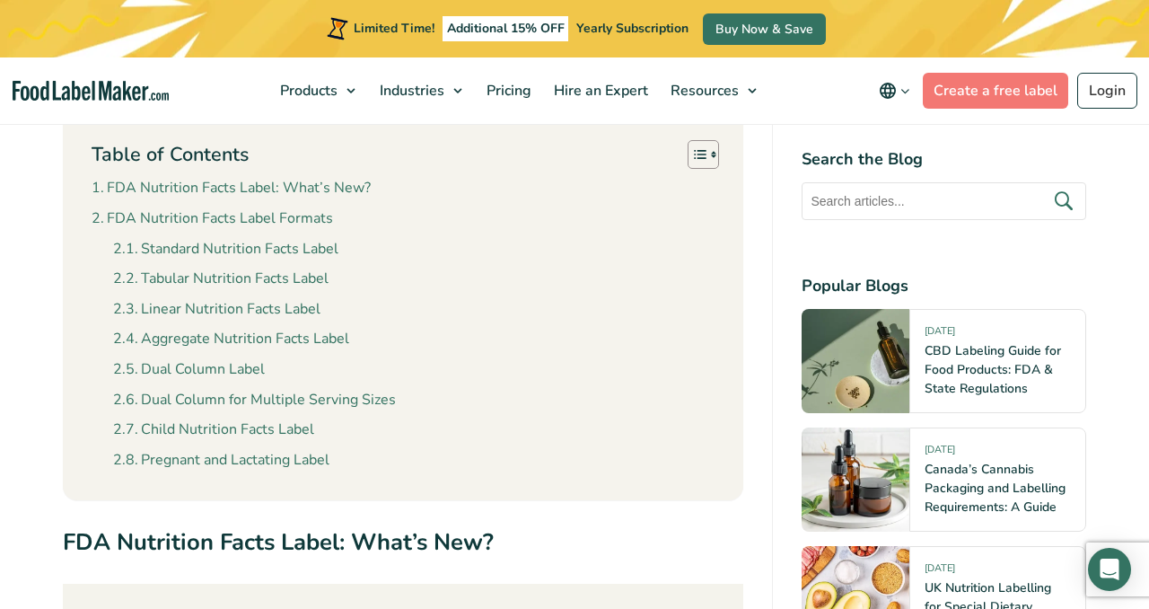
scroll to position [782, 0]
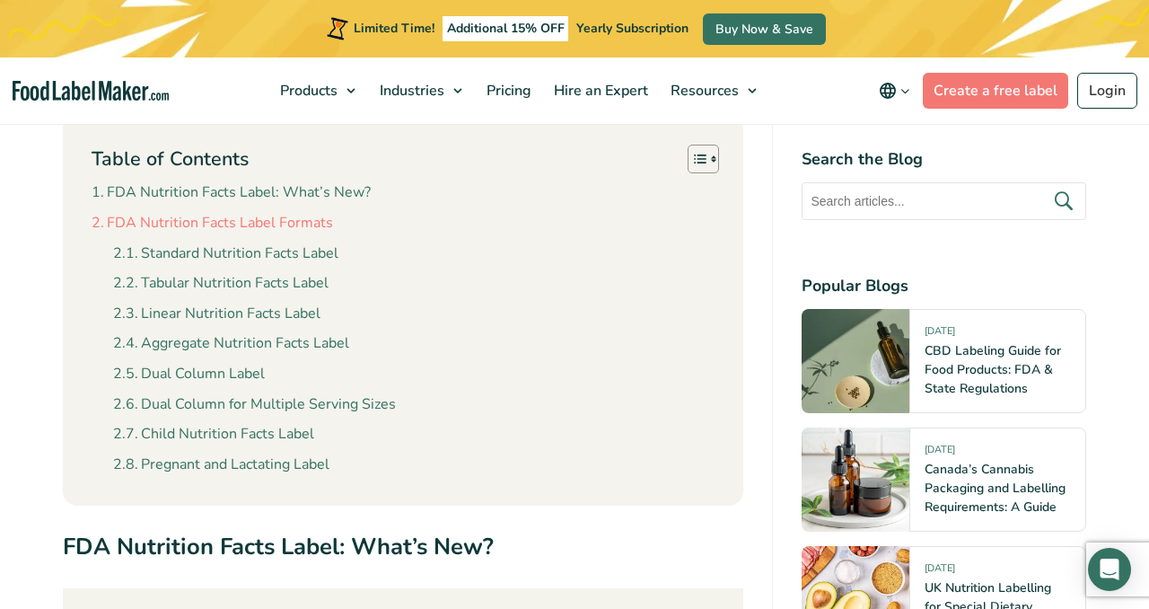
click at [268, 225] on link "FDA Nutrition Facts Label Formats" at bounding box center [212, 223] width 241 height 23
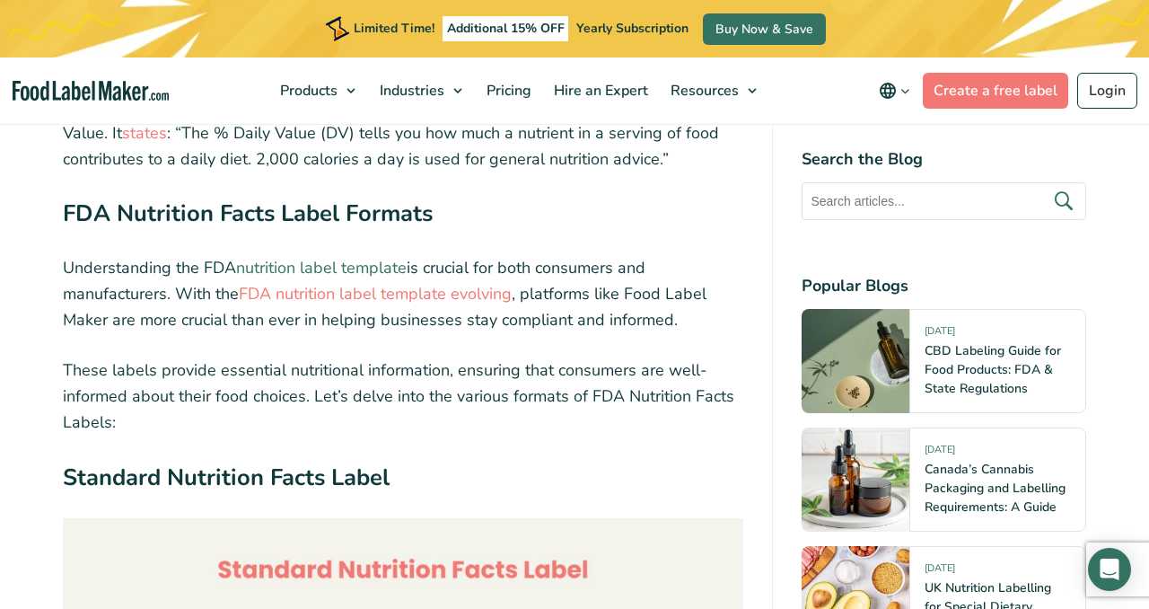
scroll to position [2853, 0]
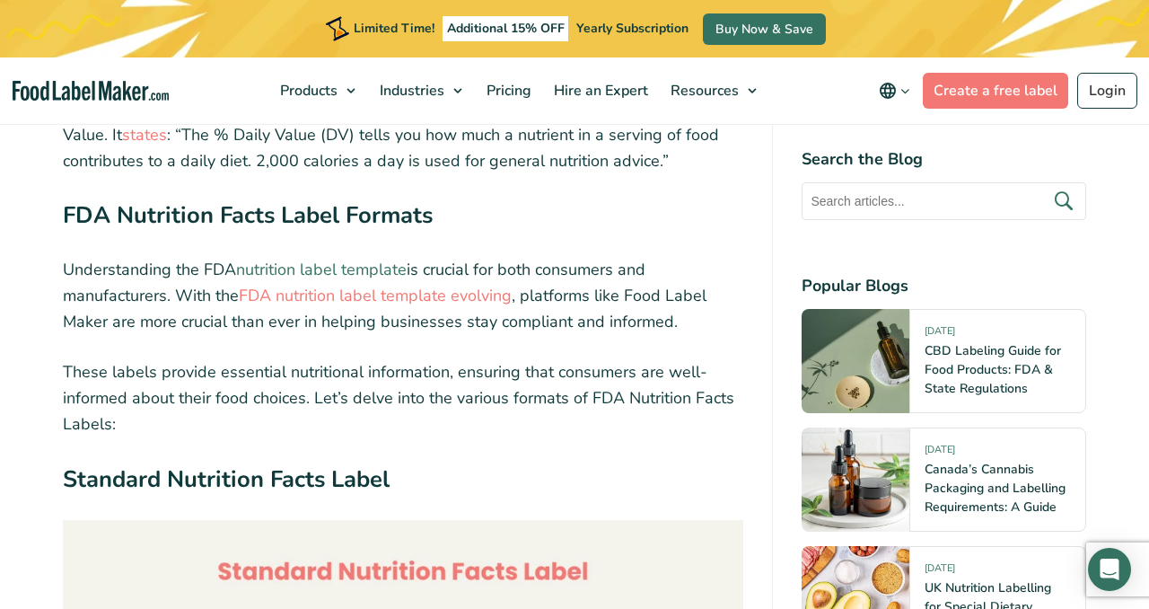
click at [320, 264] on link "nutrition label template" at bounding box center [321, 270] width 171 height 22
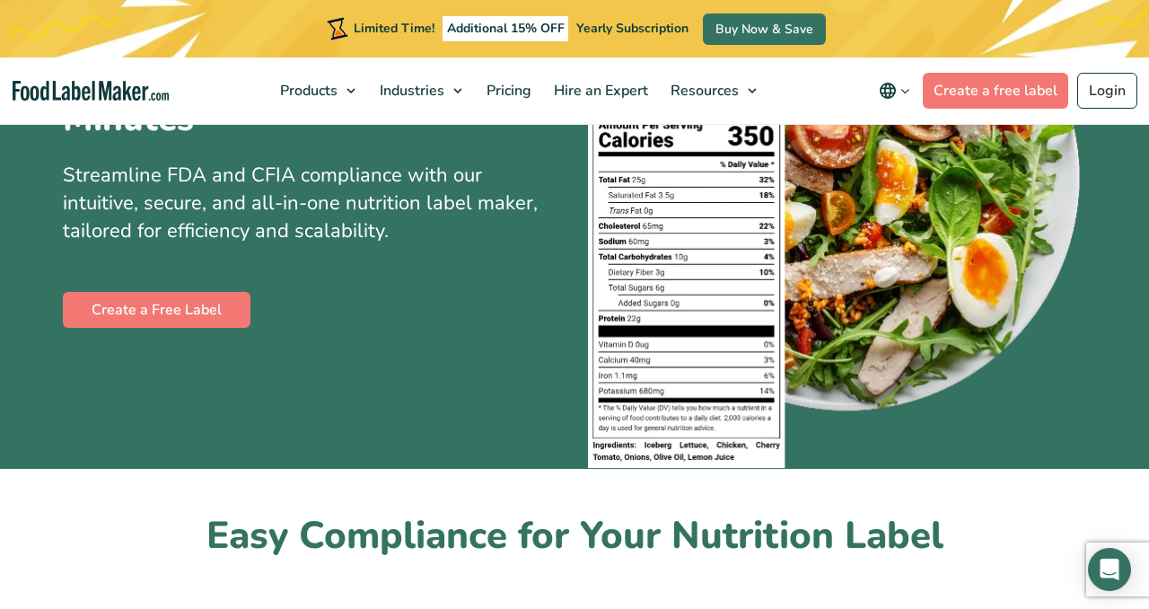
scroll to position [240, 0]
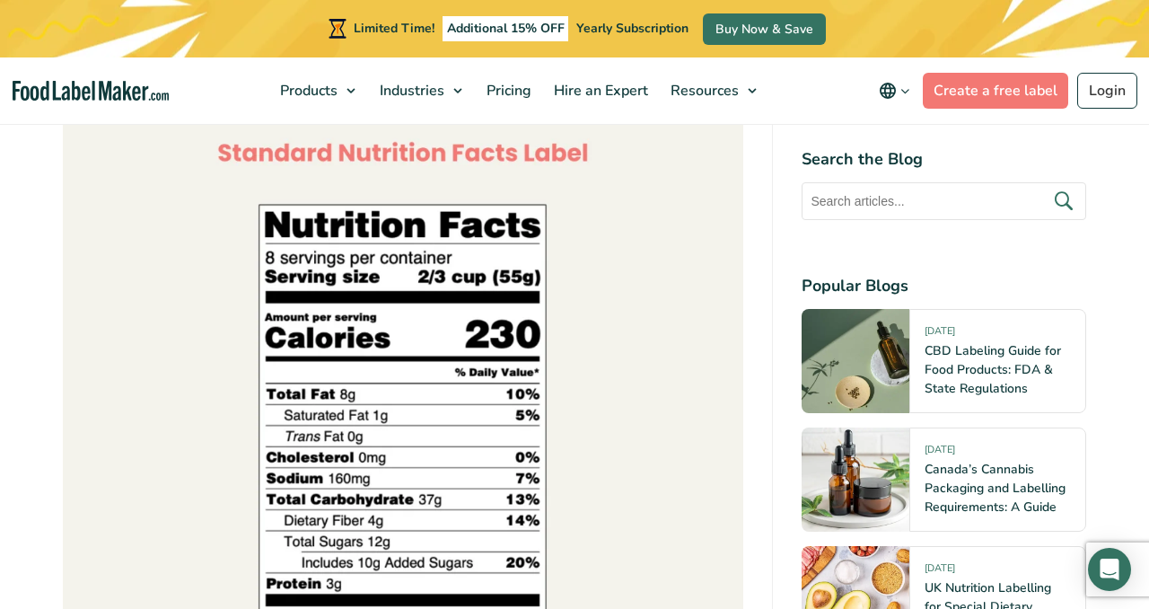
scroll to position [3203, 0]
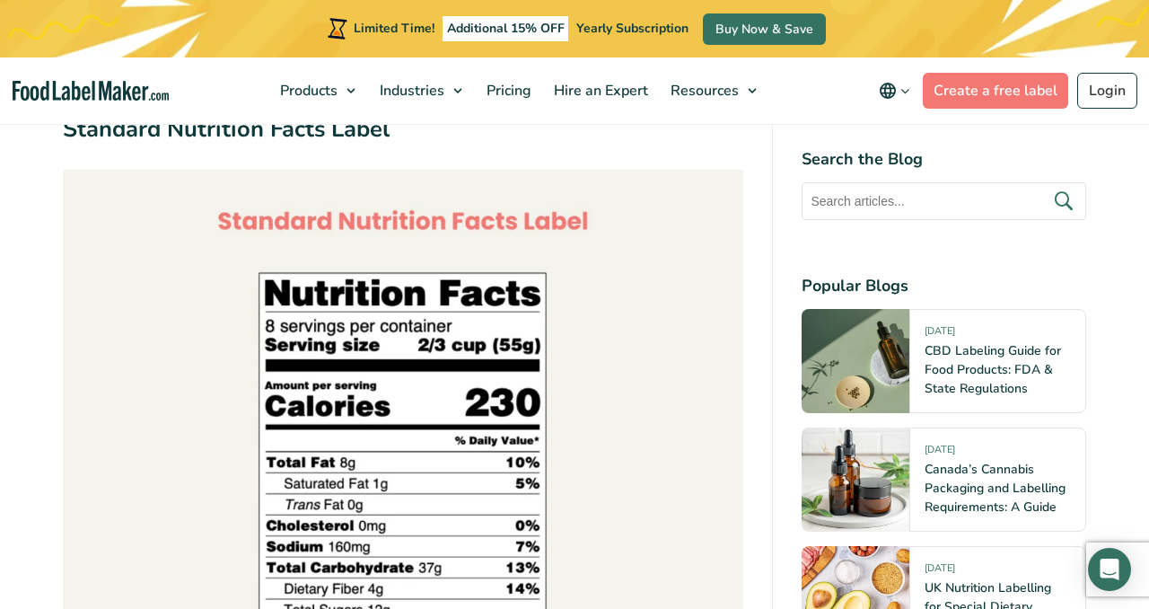
click at [391, 346] on img at bounding box center [403, 510] width 681 height 681
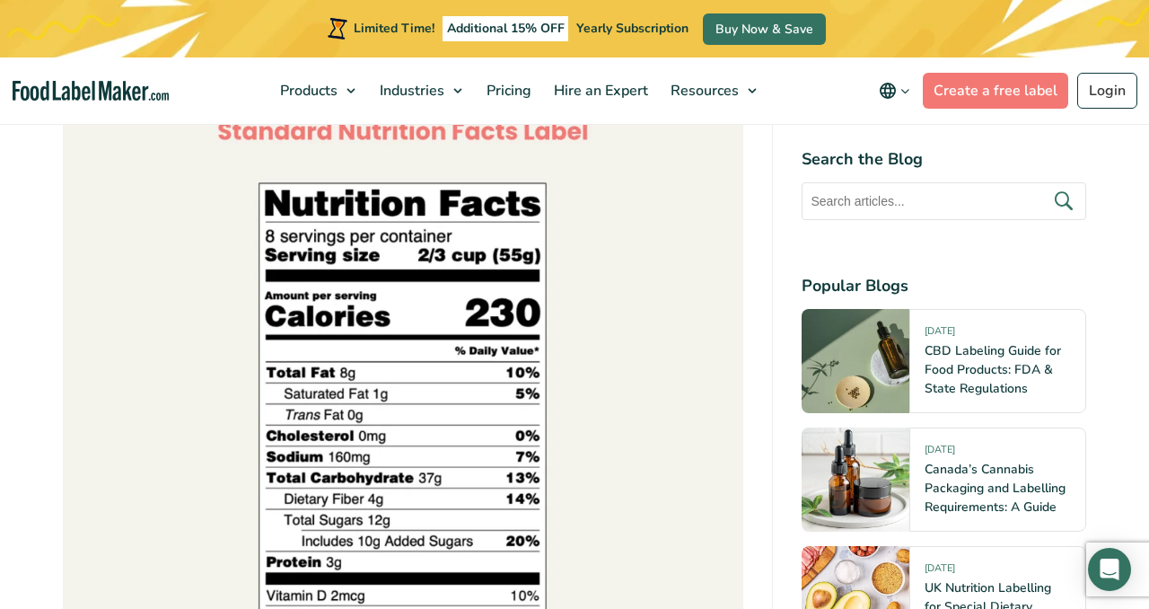
scroll to position [3331, 0]
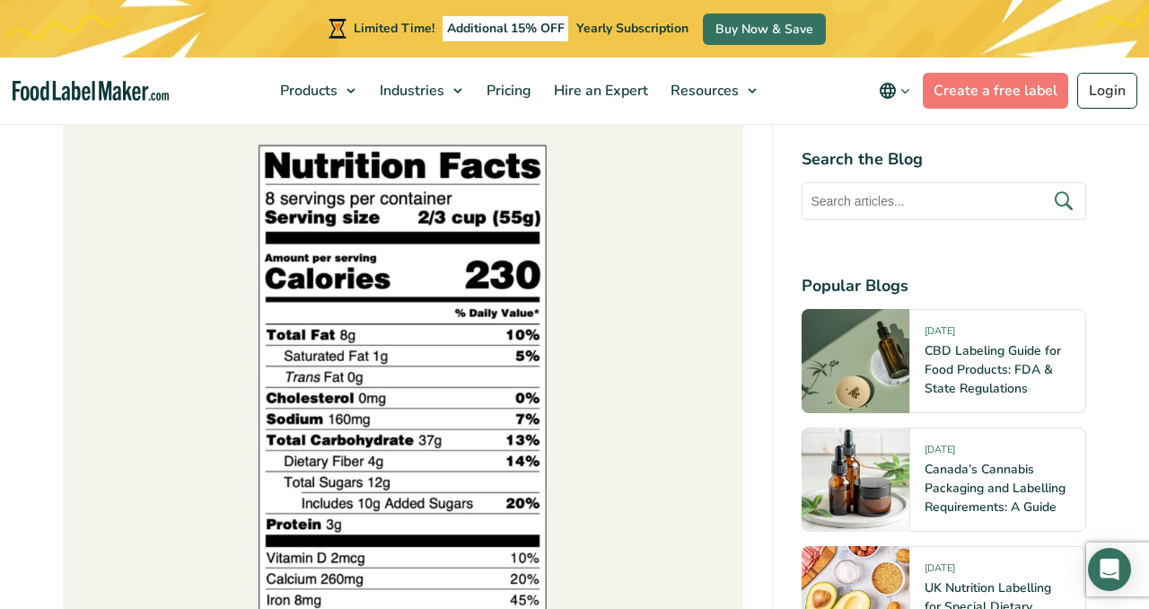
click at [326, 202] on img at bounding box center [403, 382] width 681 height 681
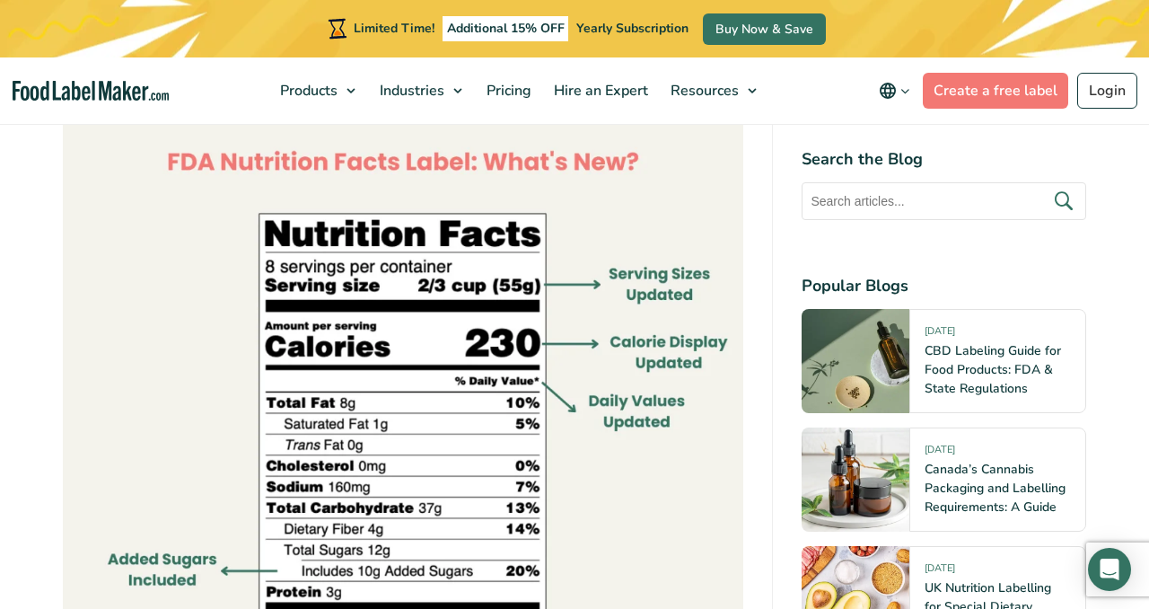
scroll to position [1261, 0]
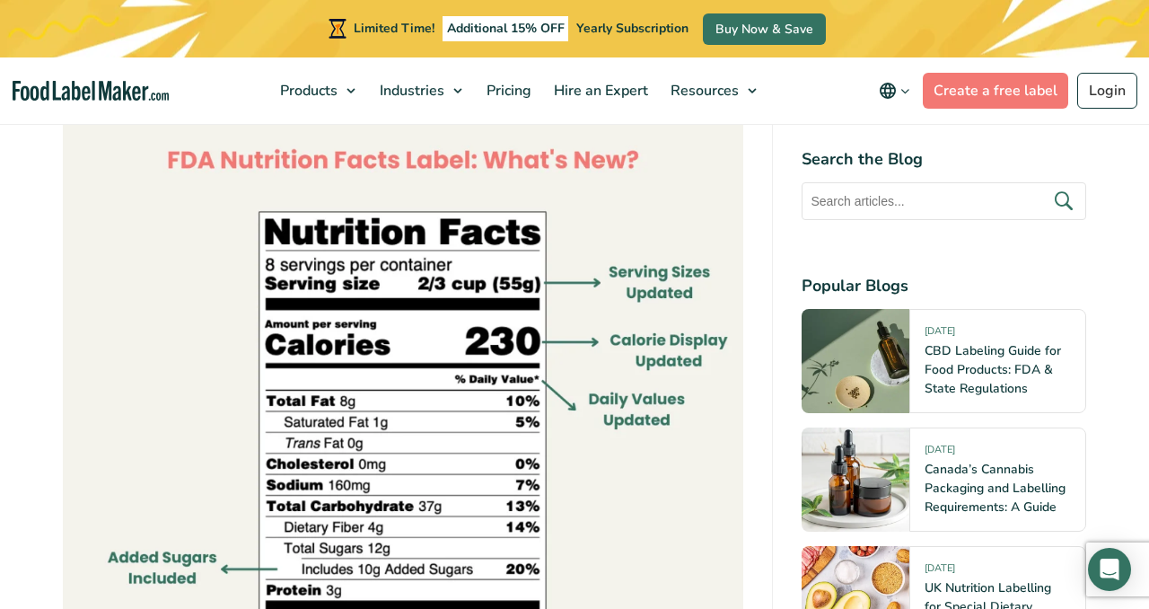
click at [358, 251] on img at bounding box center [403, 449] width 681 height 681
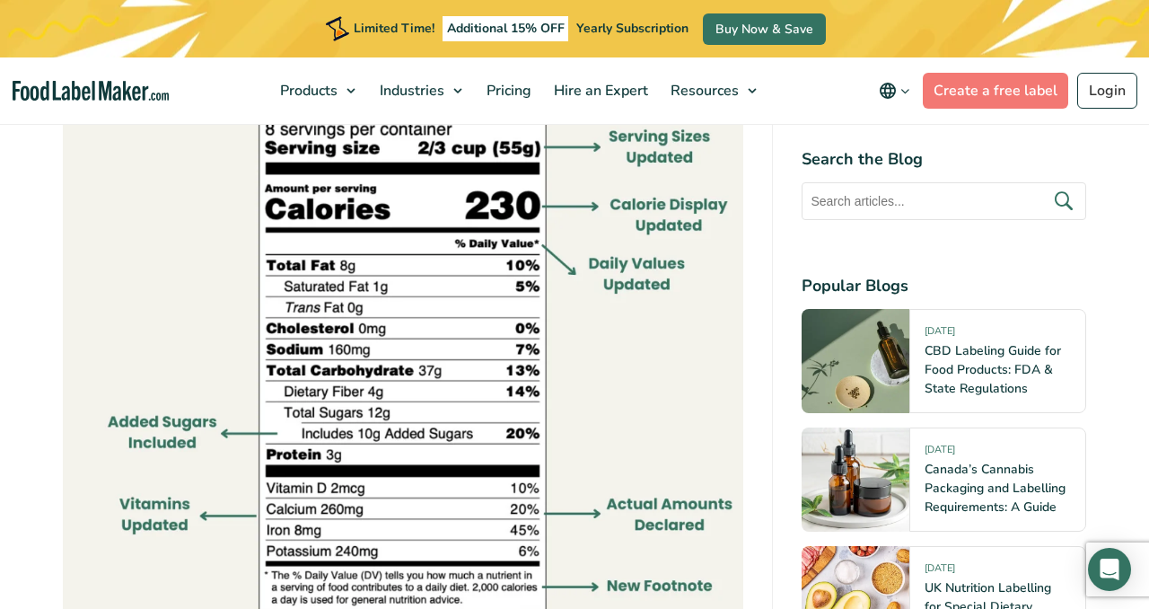
scroll to position [1295, 0]
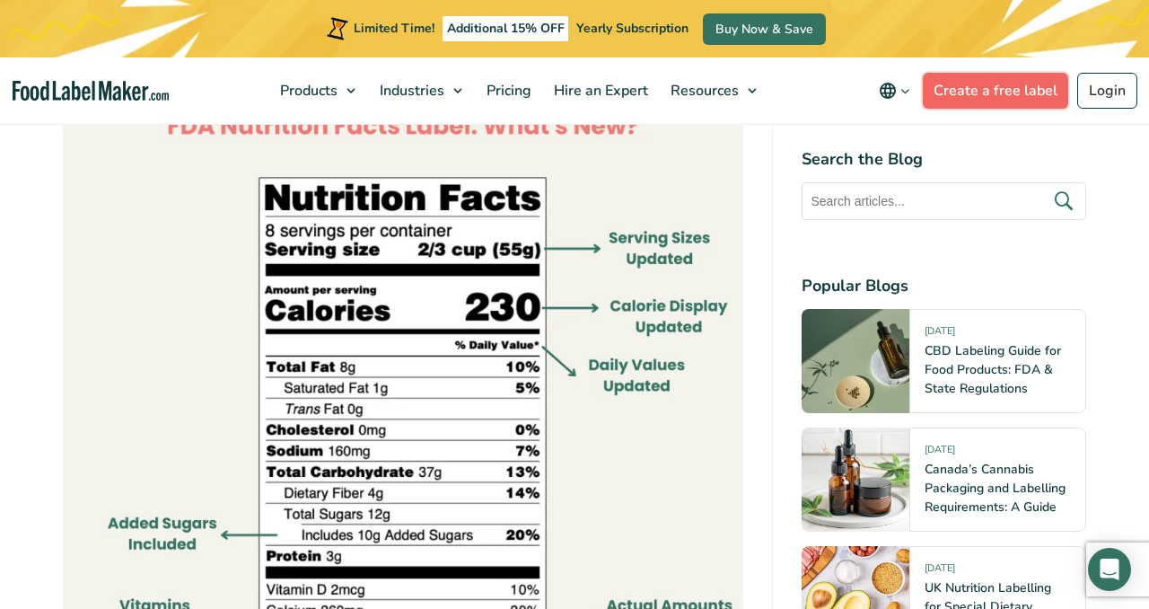
click at [968, 88] on link "Create a free label" at bounding box center [995, 91] width 145 height 36
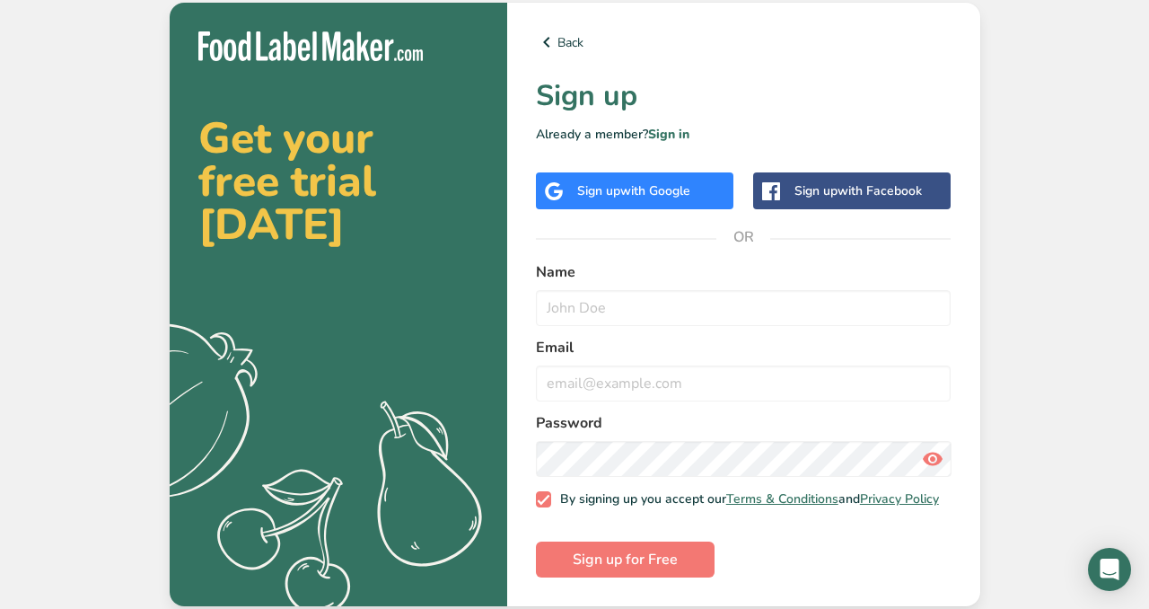
scroll to position [2, 0]
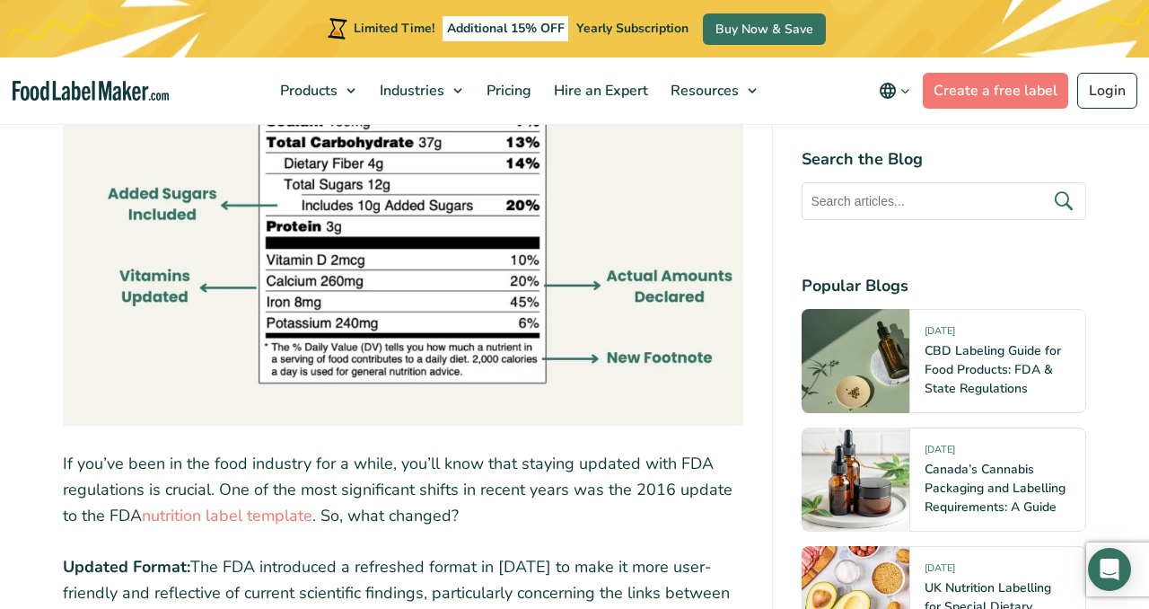
scroll to position [1624, 0]
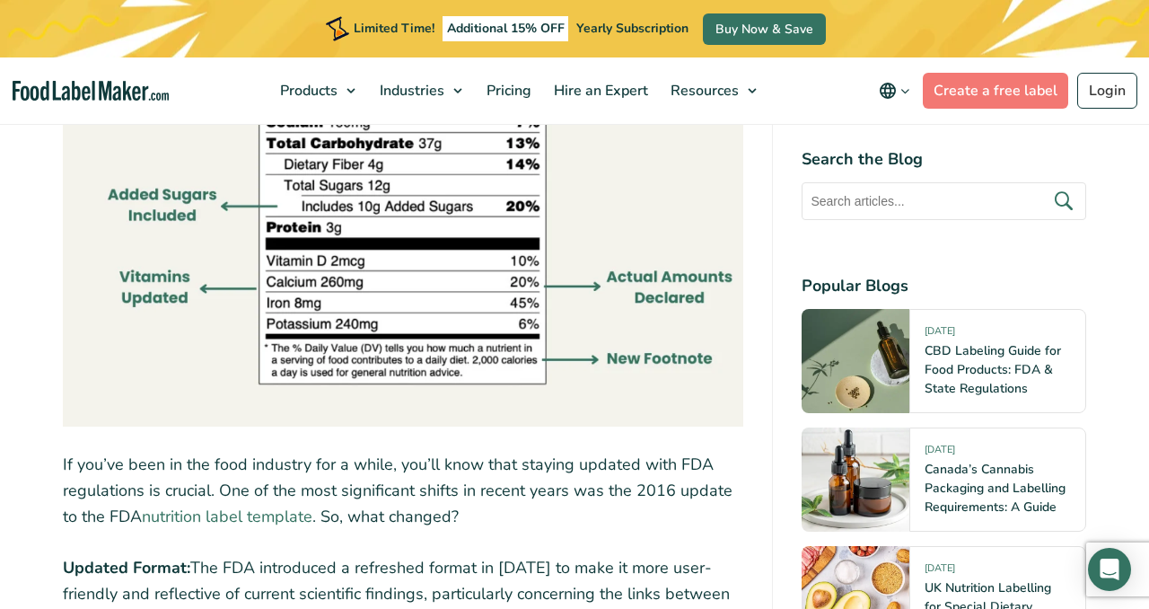
click at [245, 520] on link "nutrition label template" at bounding box center [227, 516] width 171 height 22
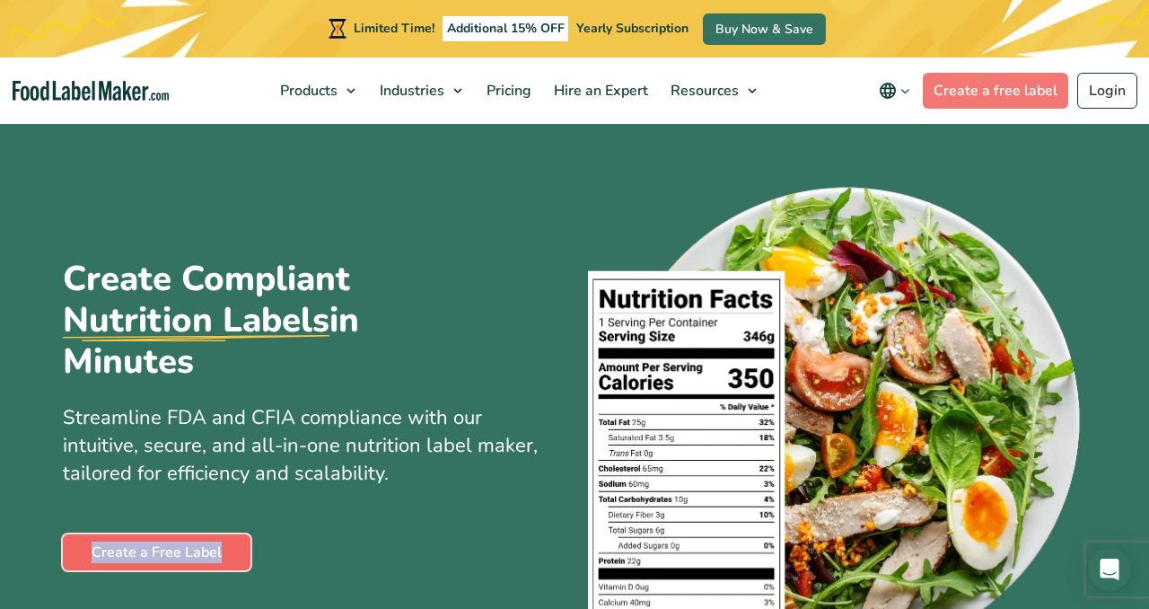
click at [187, 549] on link "Create a Free Label" at bounding box center [157, 552] width 188 height 36
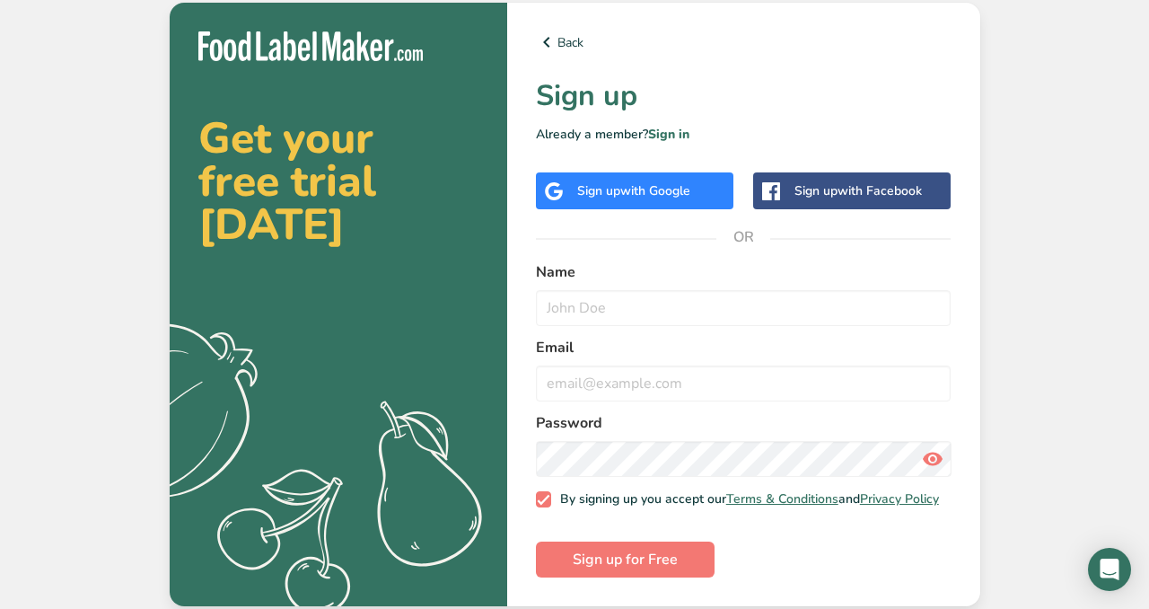
scroll to position [2, 0]
click at [577, 573] on button "Sign up for Free" at bounding box center [625, 559] width 179 height 36
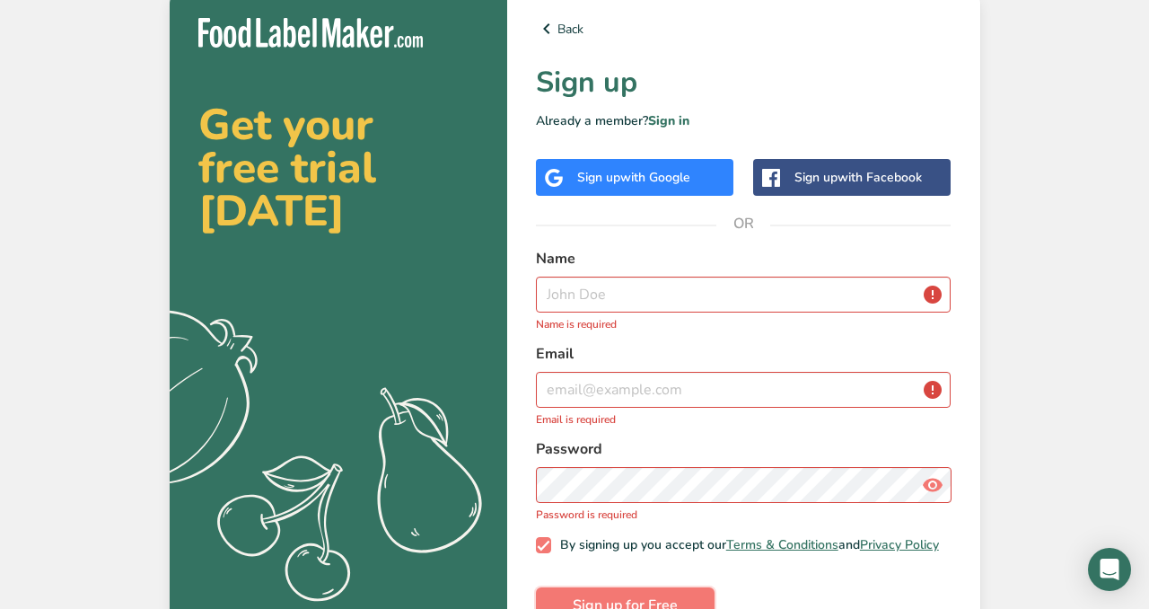
scroll to position [3, 0]
